Goal: Task Accomplishment & Management: Manage account settings

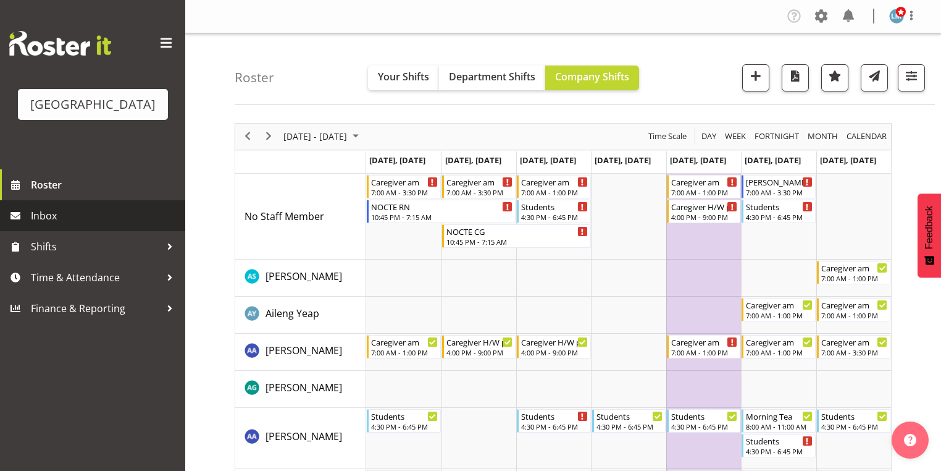
click at [57, 225] on span "Inbox" at bounding box center [105, 215] width 148 height 19
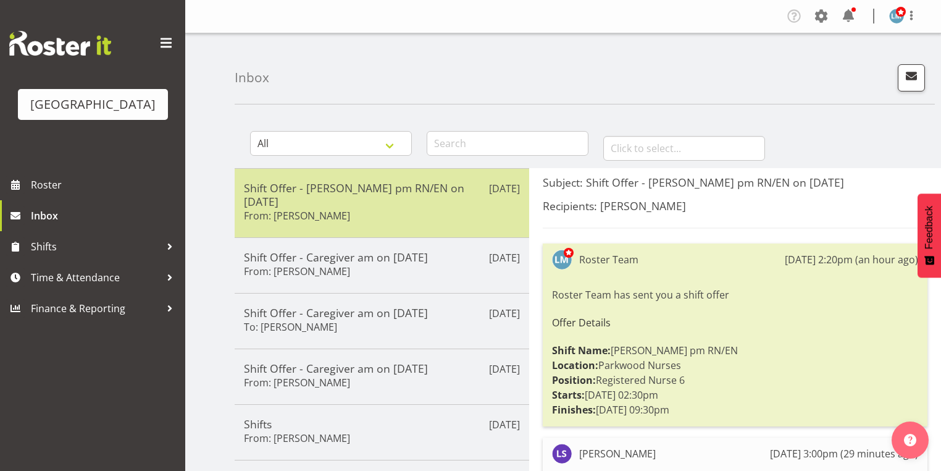
click at [444, 198] on div "Shift Offer - Ressie pm RN/EN on 18/10/25 From: Liz Schofield" at bounding box center [382, 203] width 276 height 44
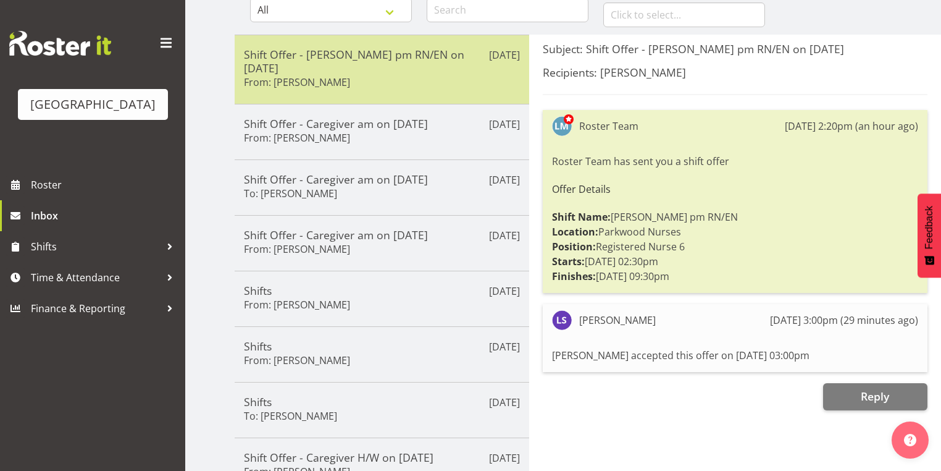
scroll to position [148, 0]
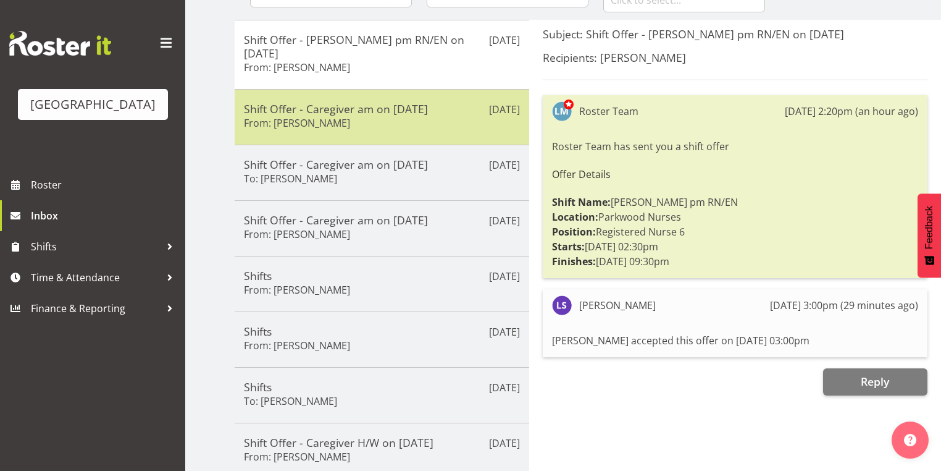
click at [406, 111] on div "Shift Offer - Caregiver am on 06/10/25 From: Roldan R Lopiga" at bounding box center [382, 117] width 276 height 30
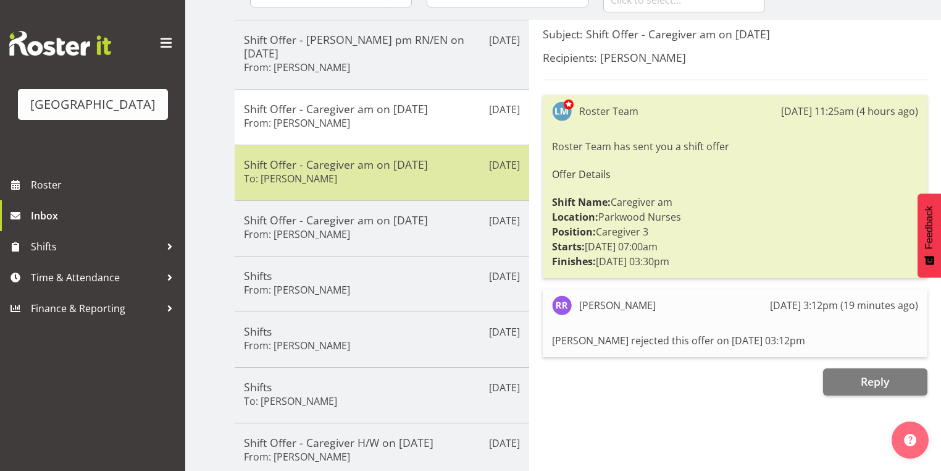
click at [395, 169] on div "Shift Offer - Caregiver am on 06/10/25 To: Maria Morgan" at bounding box center [382, 172] width 276 height 30
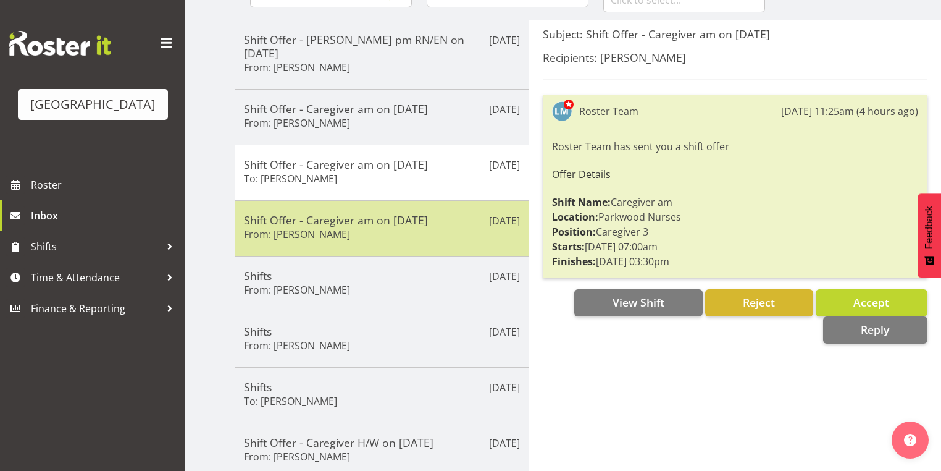
click at [406, 228] on div "Oct 1st Shift Offer - Caregiver am on 06/10/25 From: Abigail Savage" at bounding box center [382, 228] width 295 height 56
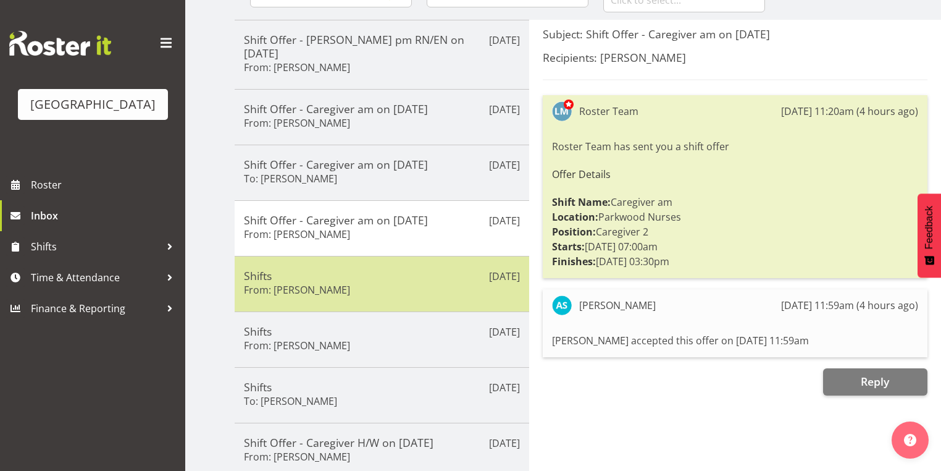
click at [424, 274] on div "Shifts From: Angela Hogendoorn" at bounding box center [382, 284] width 276 height 30
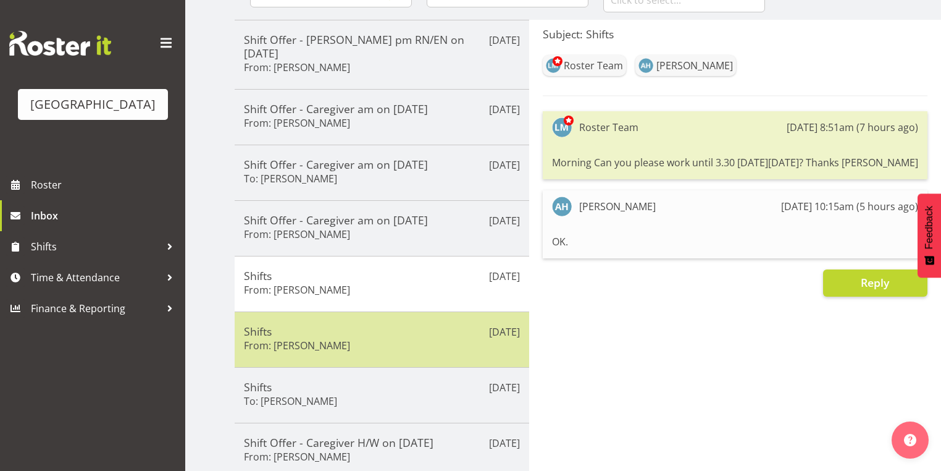
click at [420, 326] on div "Shifts From: Lorie Angeles" at bounding box center [382, 339] width 276 height 30
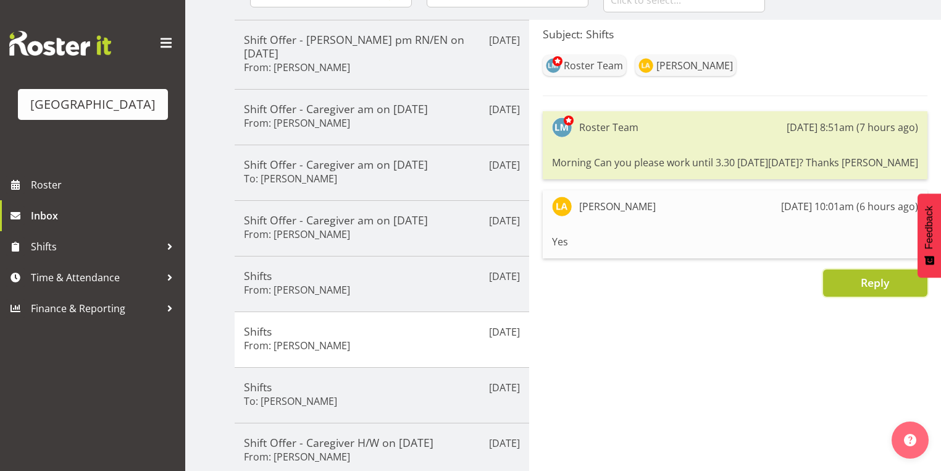
click at [884, 284] on span "Reply" at bounding box center [875, 282] width 28 height 15
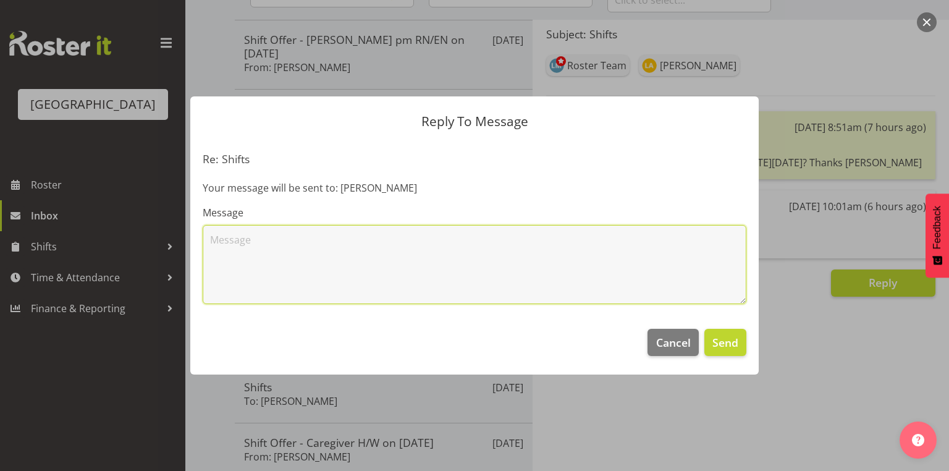
click at [224, 249] on textarea at bounding box center [474, 264] width 543 height 79
type textarea "Thanks"
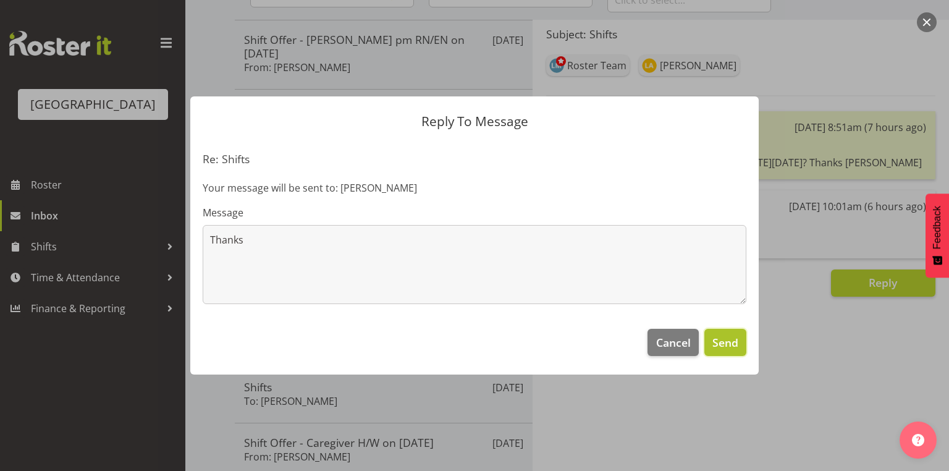
click at [716, 339] on span "Send" at bounding box center [725, 342] width 26 height 16
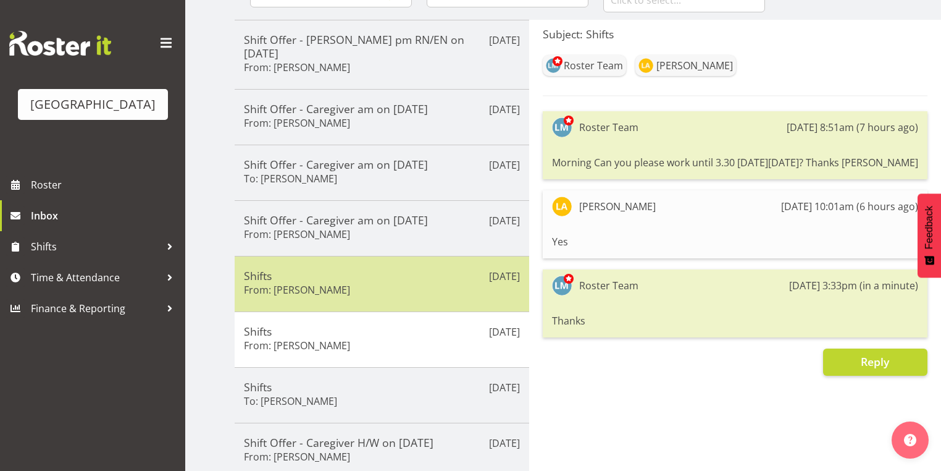
click at [469, 275] on div "Shifts From: Angela Hogendoorn" at bounding box center [382, 284] width 276 height 30
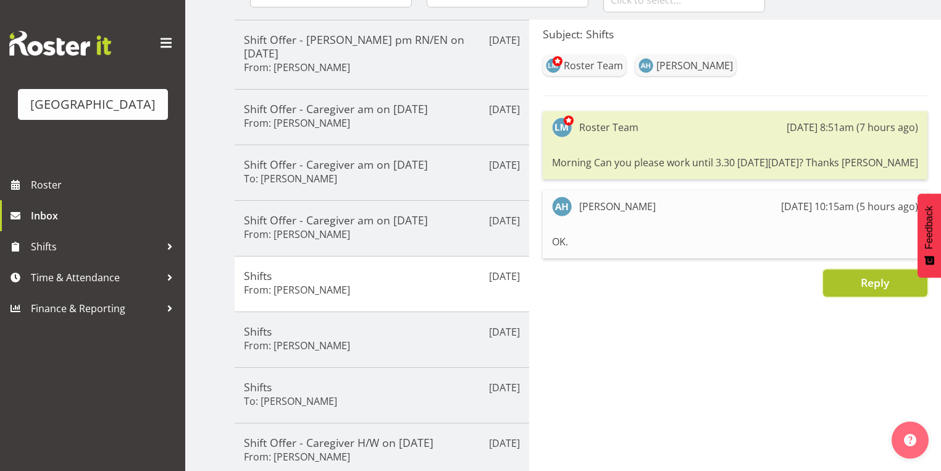
click at [868, 283] on span "Reply" at bounding box center [875, 282] width 28 height 15
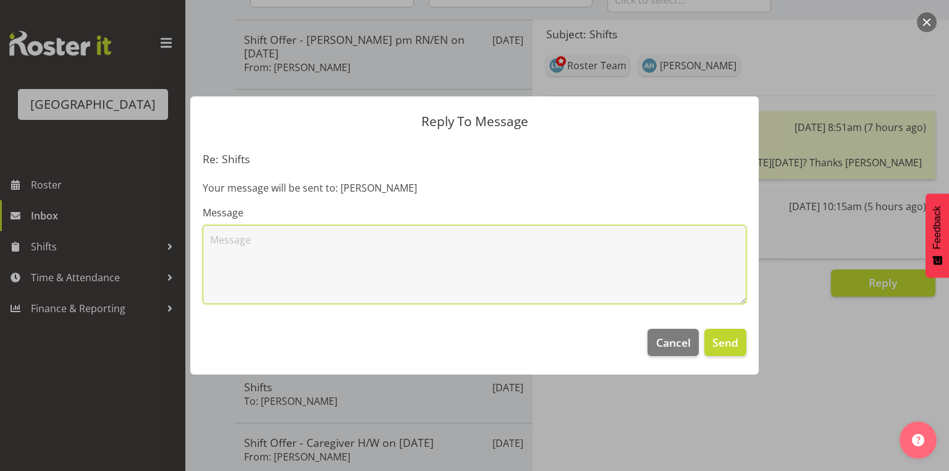
click at [464, 265] on textarea at bounding box center [474, 264] width 543 height 79
type textarea "Thanks Angela - someone else nipped in before you. Thank you for offer though."
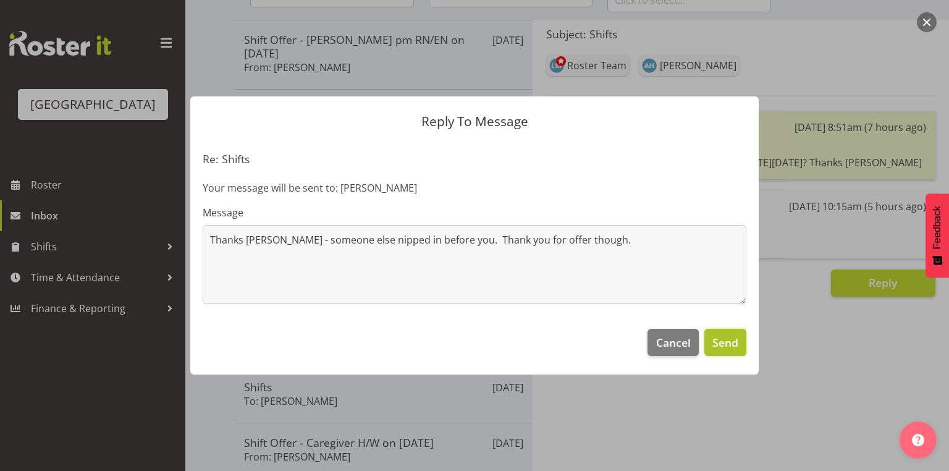
click at [719, 340] on span "Send" at bounding box center [725, 342] width 26 height 16
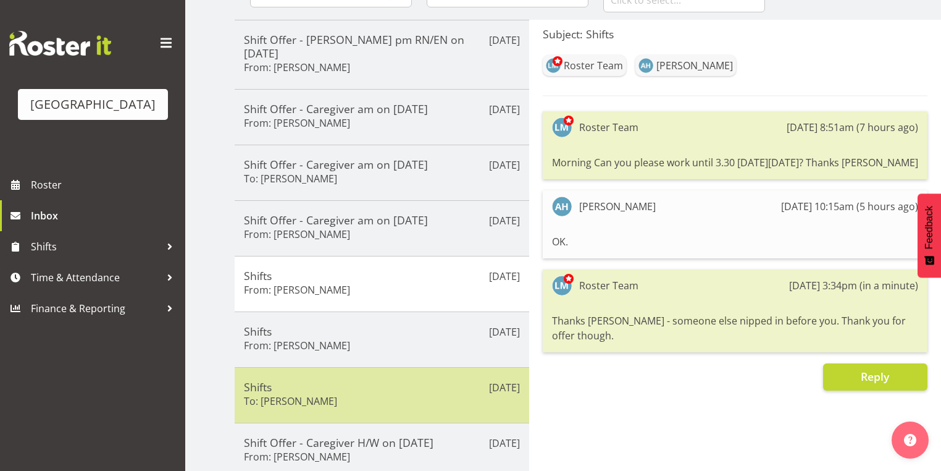
click at [416, 380] on h5 "Shifts" at bounding box center [382, 387] width 276 height 14
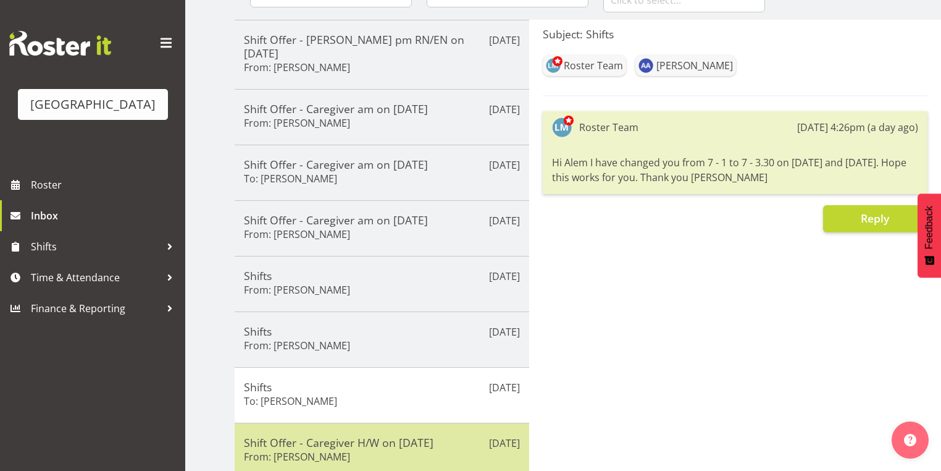
click at [438, 442] on div "Shift Offer - Caregiver H/W on 01/10/25 From: Lorie Angeles" at bounding box center [382, 450] width 276 height 30
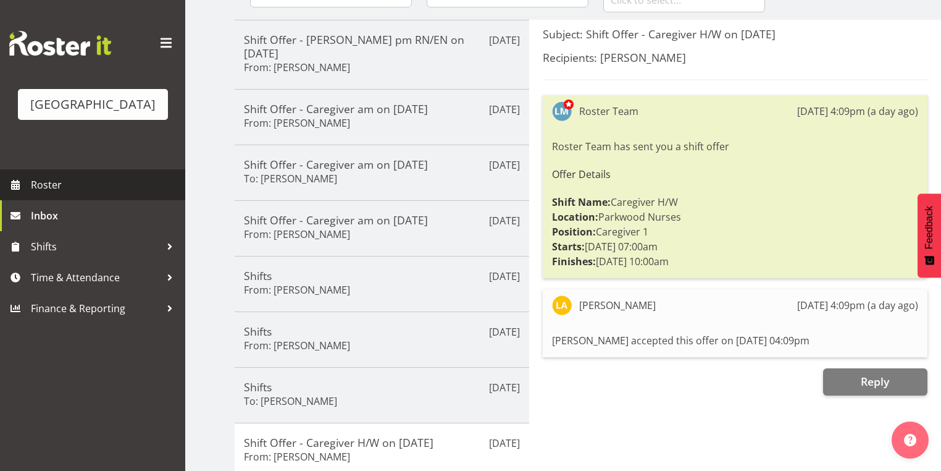
click at [40, 194] on span "Roster" at bounding box center [105, 184] width 148 height 19
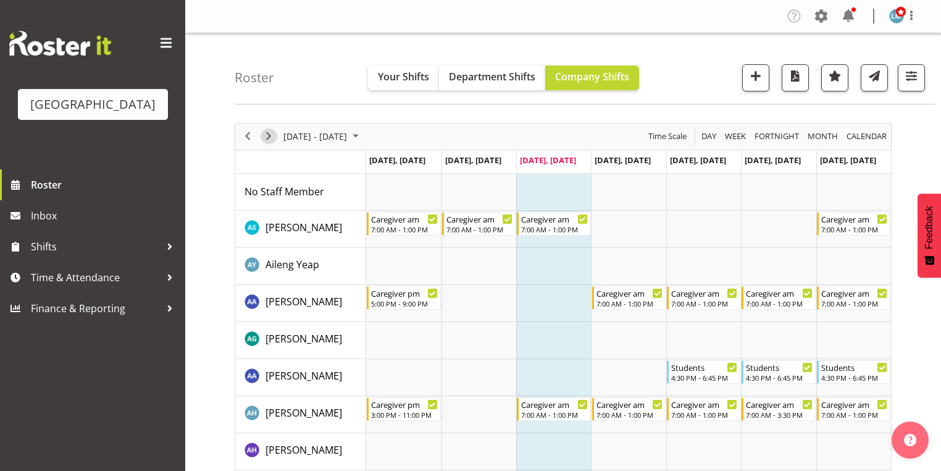
click at [267, 133] on span "Next" at bounding box center [268, 135] width 15 height 15
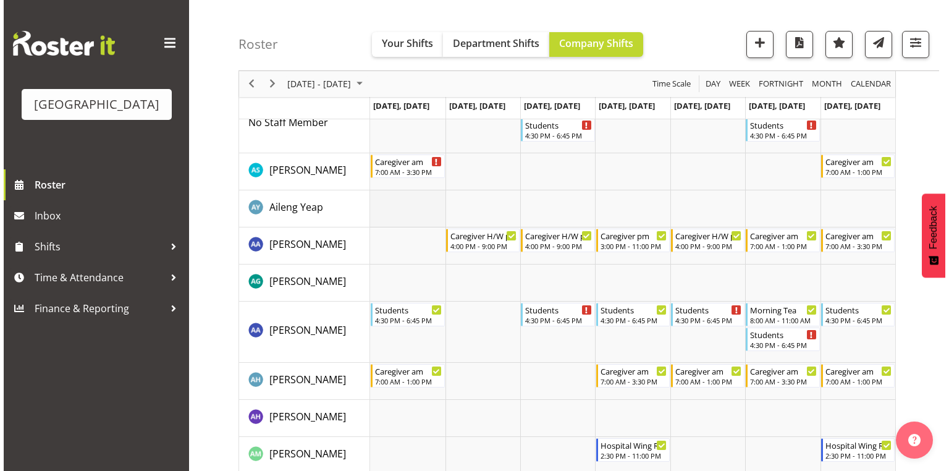
scroll to position [148, 0]
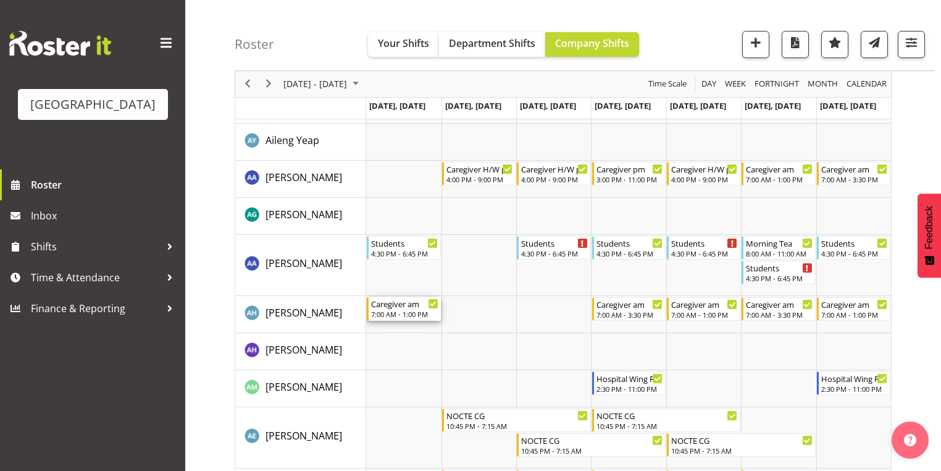
click at [404, 316] on div "7:00 AM - 1:00 PM" at bounding box center [404, 314] width 67 height 10
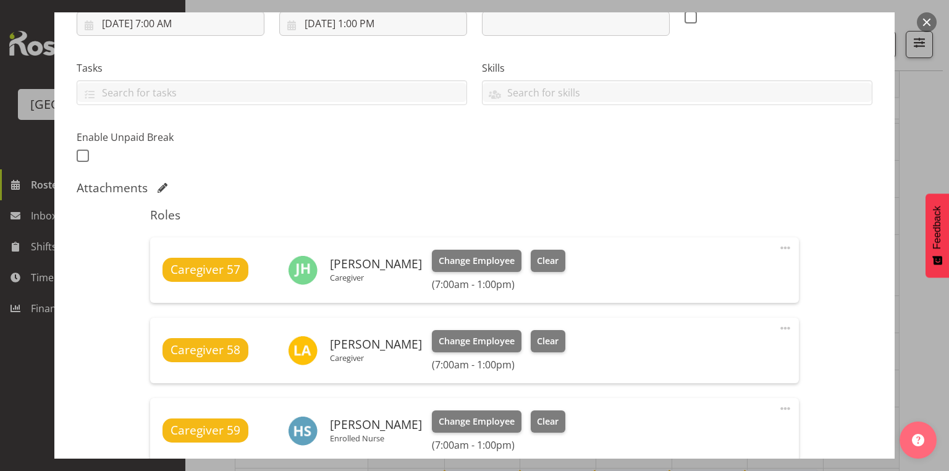
scroll to position [296, 0]
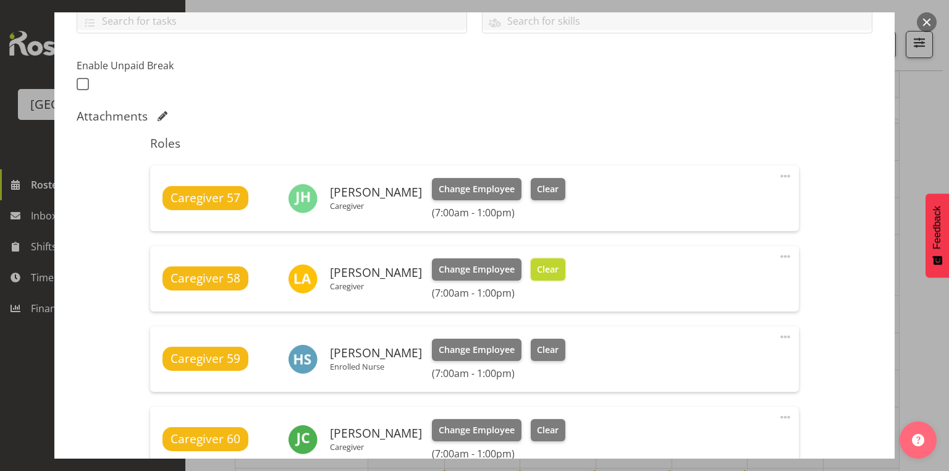
click at [542, 267] on span "Clear" at bounding box center [548, 269] width 22 height 14
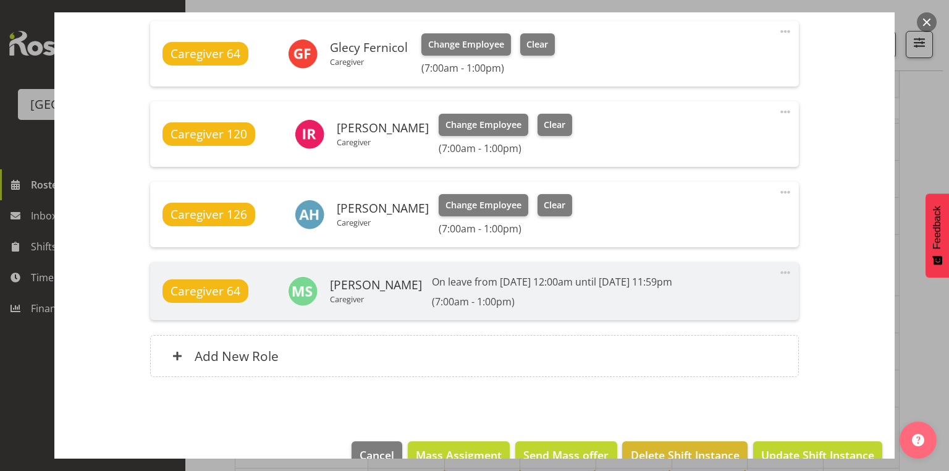
scroll to position [933, 0]
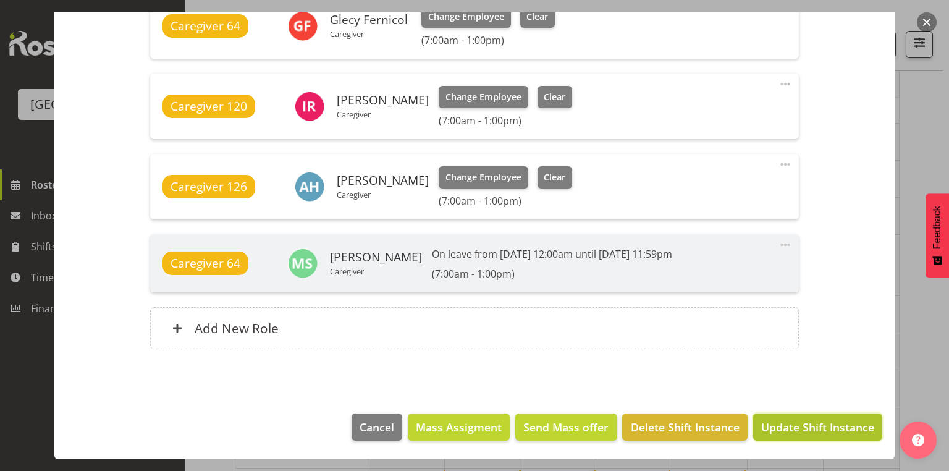
click at [808, 427] on span "Update Shift Instance" at bounding box center [817, 427] width 113 height 16
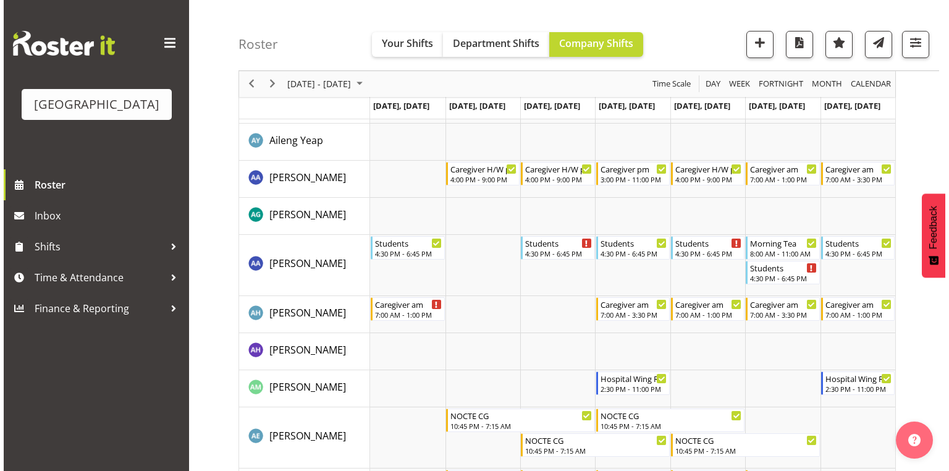
scroll to position [0, 0]
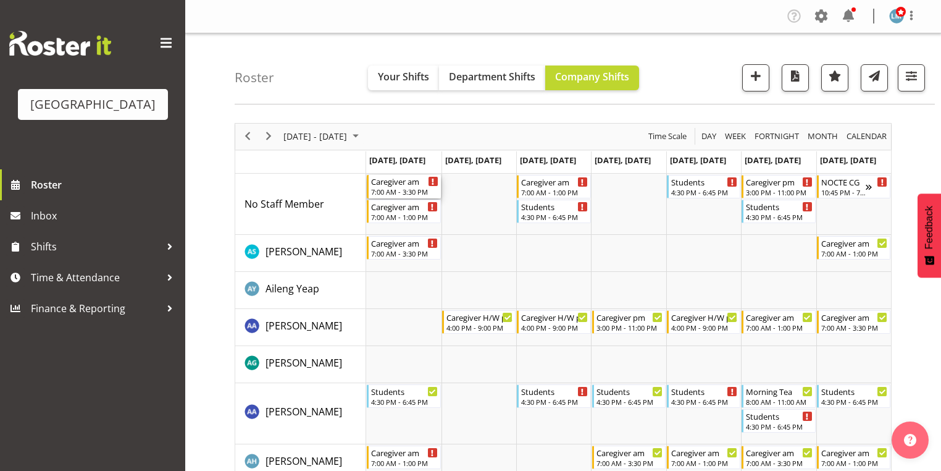
click at [386, 183] on div "Caregiver am" at bounding box center [404, 181] width 67 height 12
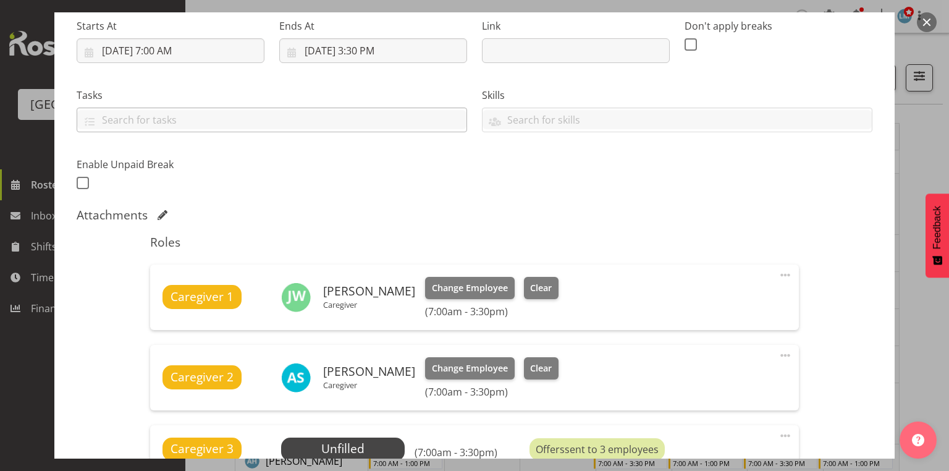
scroll to position [346, 0]
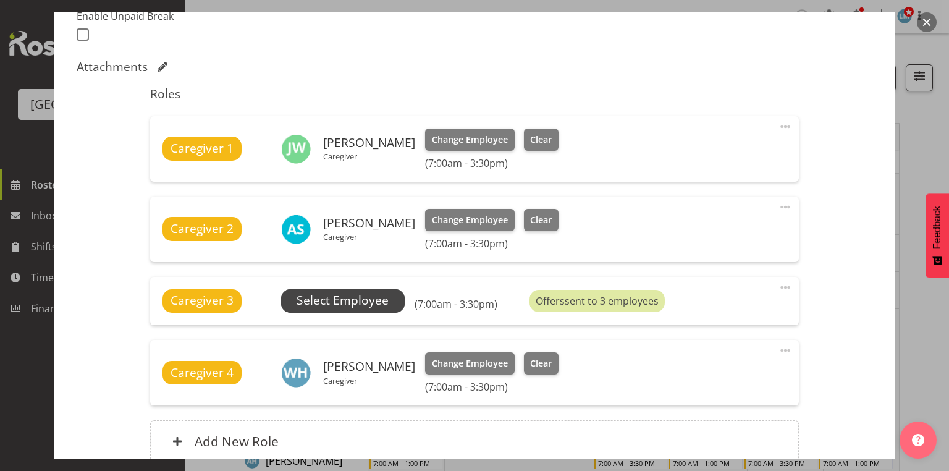
click at [329, 296] on span "Select Employee" at bounding box center [342, 300] width 92 height 18
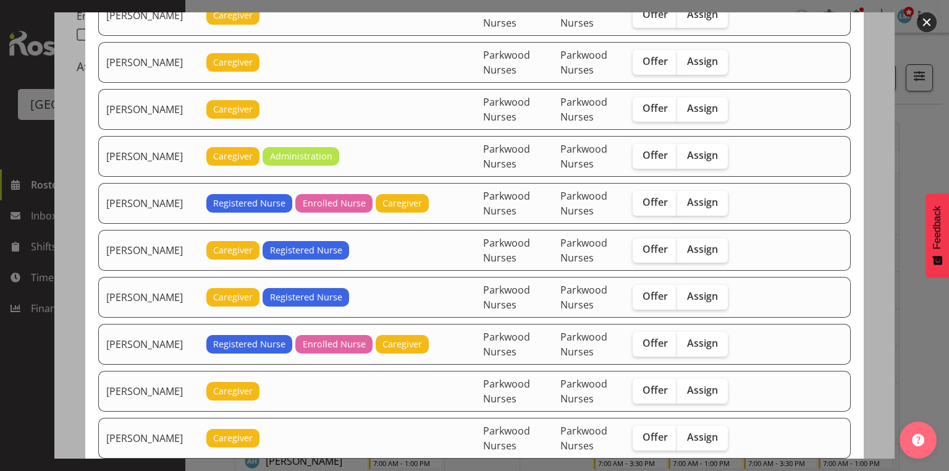
scroll to position [1037, 0]
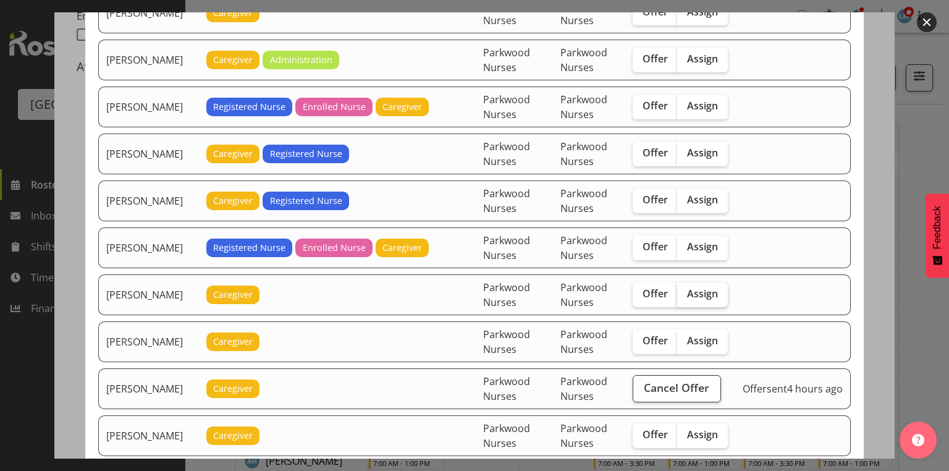
click at [710, 287] on span "Assign" at bounding box center [702, 293] width 31 height 12
click at [685, 290] on input "Assign" at bounding box center [681, 294] width 8 height 8
checkbox input "true"
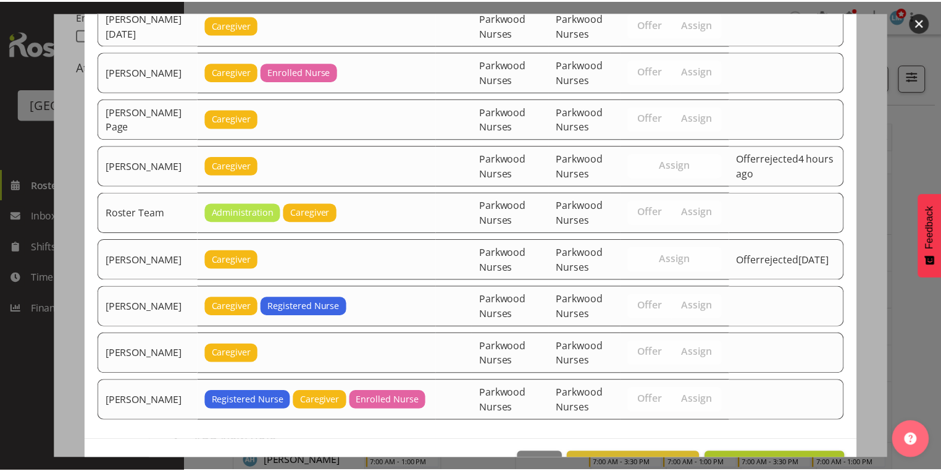
scroll to position [1700, 0]
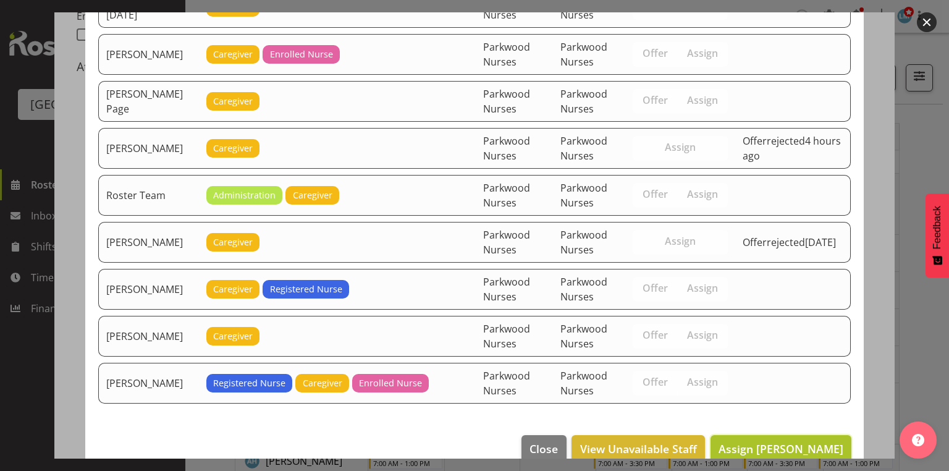
click at [782, 441] on span "Assign [PERSON_NAME]" at bounding box center [780, 448] width 125 height 15
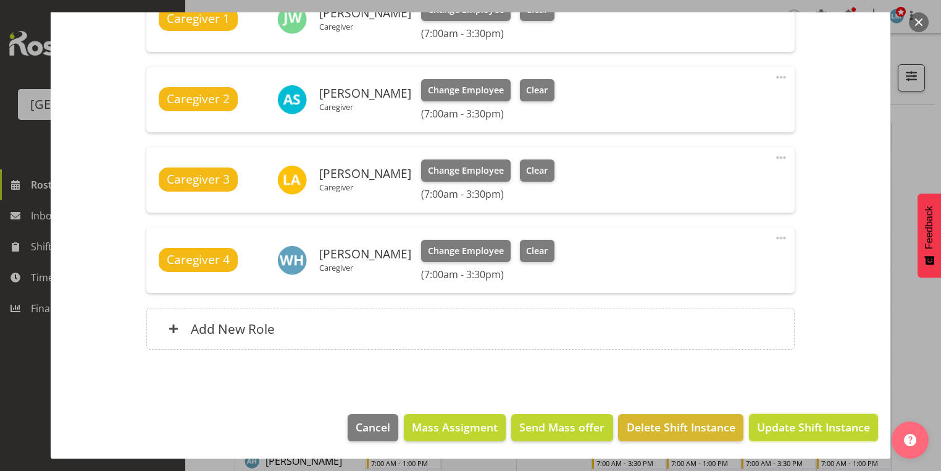
click at [782, 425] on span "Update Shift Instance" at bounding box center [813, 427] width 113 height 16
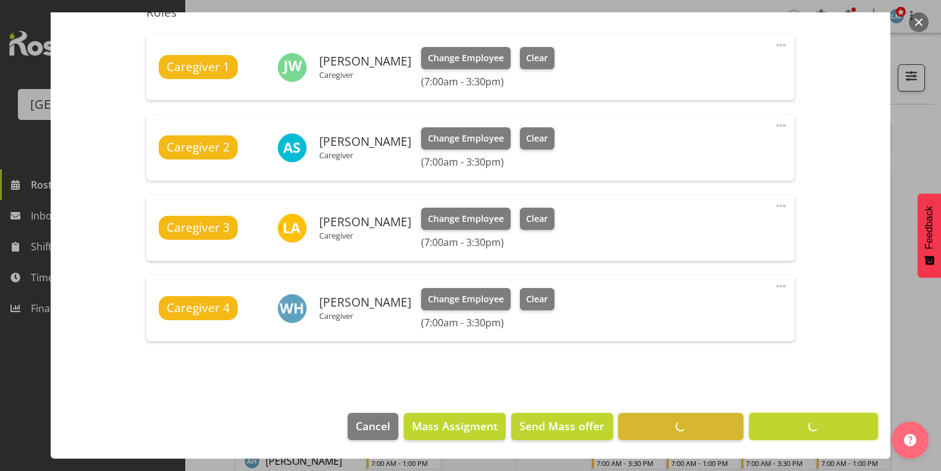
scroll to position [427, 0]
